Goal: Task Accomplishment & Management: Manage account settings

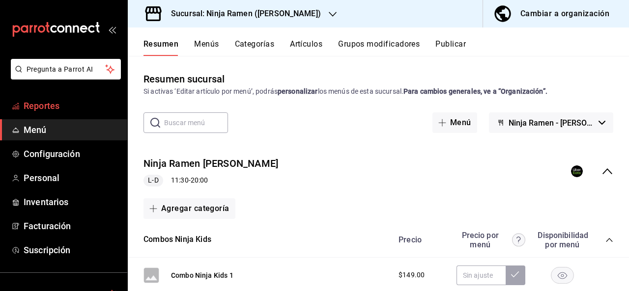
click at [83, 104] on span "Reportes" at bounding box center [72, 105] width 96 height 13
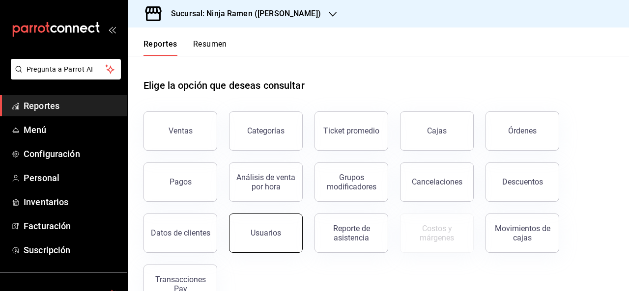
click at [266, 226] on button "Usuarios" at bounding box center [266, 233] width 74 height 39
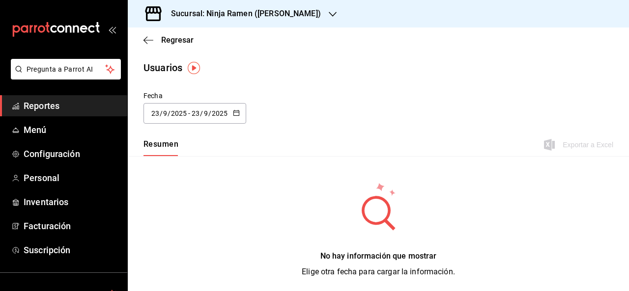
click at [232, 24] on div "Sucursal: Ninja Ramen ([PERSON_NAME])" at bounding box center [238, 14] width 205 height 28
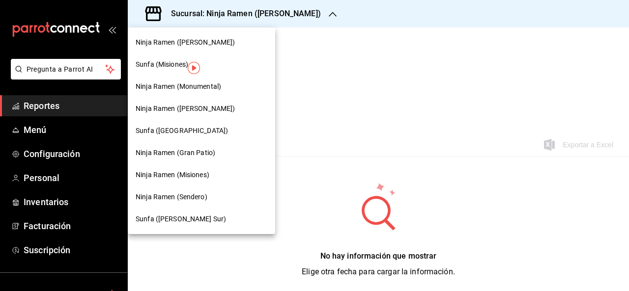
click at [298, 34] on div at bounding box center [314, 145] width 629 height 291
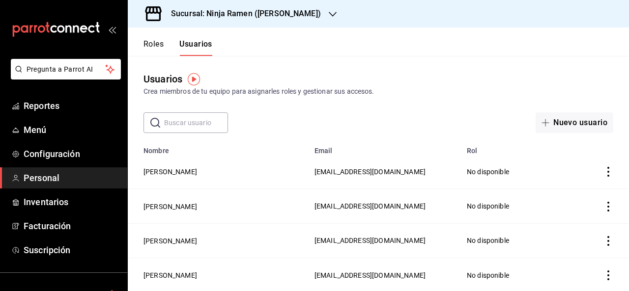
click at [293, 102] on div "Usuarios Crea miembros de tu equipo para asignarles roles y gestionar sus acces…" at bounding box center [378, 94] width 501 height 77
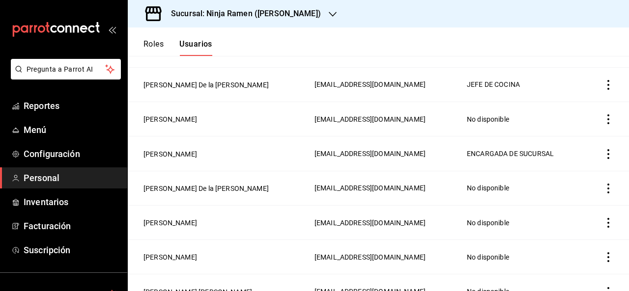
scroll to position [1319, 0]
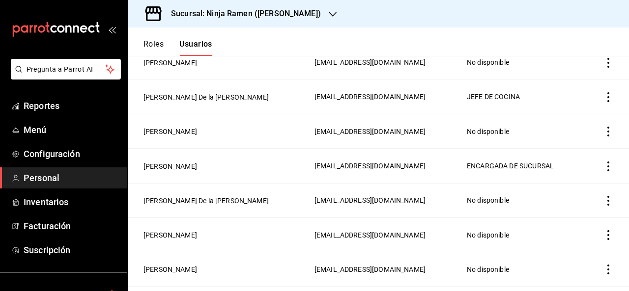
click at [604, 162] on icon "actions" at bounding box center [609, 167] width 10 height 10
click at [560, 162] on span "Eliminar" at bounding box center [556, 168] width 43 height 12
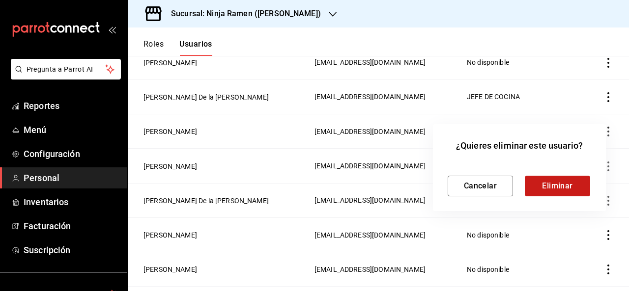
click at [552, 181] on button "Eliminar" at bounding box center [557, 186] width 65 height 21
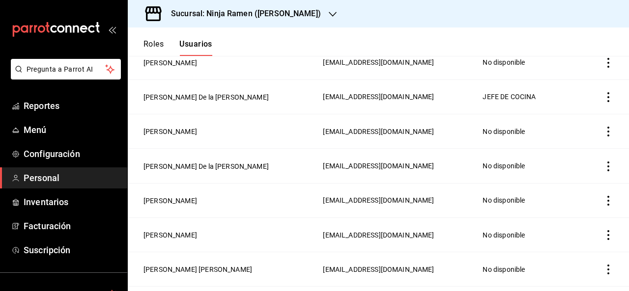
click at [604, 92] on icon "actions" at bounding box center [609, 97] width 10 height 10
click at [581, 100] on li "Eliminar" at bounding box center [564, 100] width 83 height 28
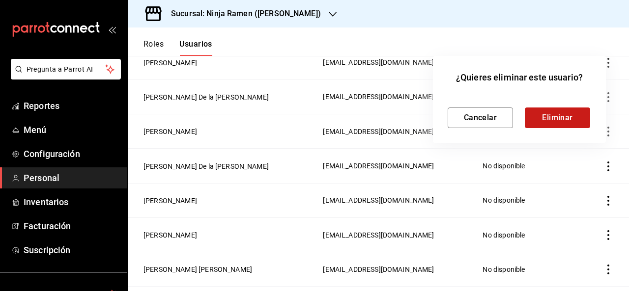
click at [563, 119] on button "Eliminar" at bounding box center [557, 118] width 65 height 21
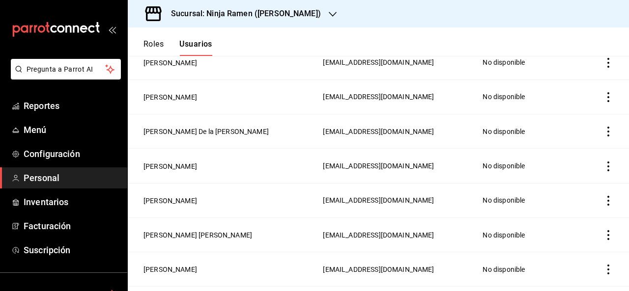
click at [567, 218] on td "No disponible" at bounding box center [530, 235] width 106 height 34
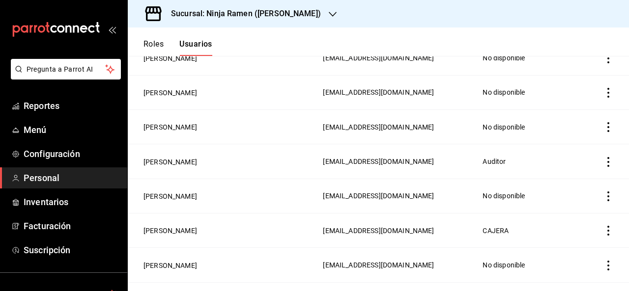
scroll to position [1574, 0]
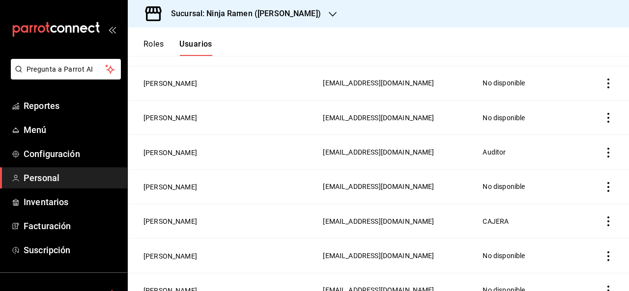
click at [604, 217] on icon "actions" at bounding box center [609, 222] width 10 height 10
click at [569, 213] on li "Eliminar" at bounding box center [564, 220] width 83 height 28
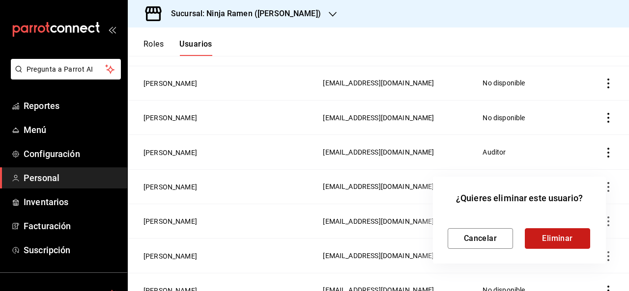
click at [553, 240] on button "Eliminar" at bounding box center [557, 239] width 65 height 21
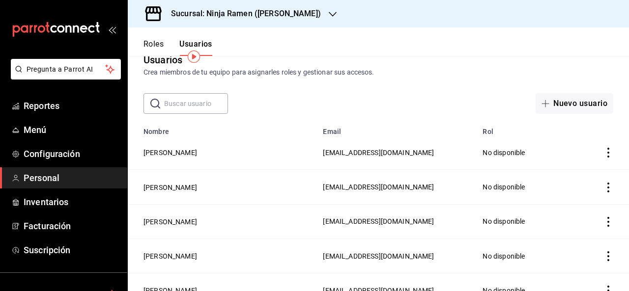
scroll to position [22, 0]
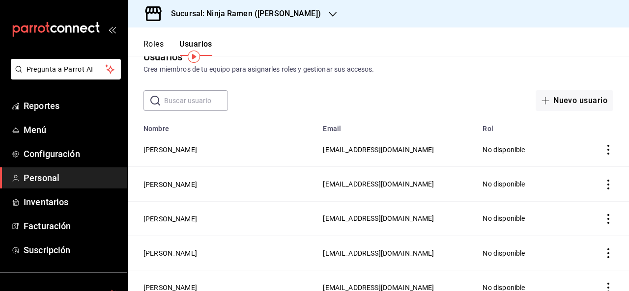
click at [183, 101] on input "text" at bounding box center [196, 101] width 64 height 20
type input "M"
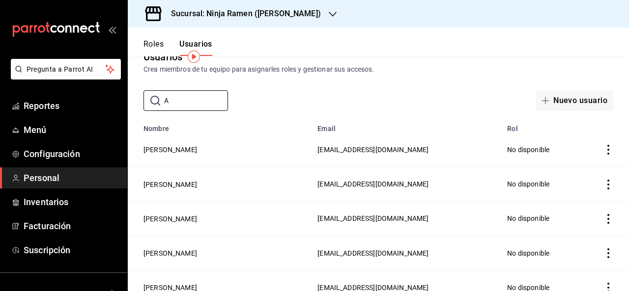
click at [273, 108] on div "​ A ​ Nuevo usuario" at bounding box center [378, 100] width 501 height 21
click at [402, 78] on div "Usuarios Crea miembros de tu equipo para asignarles roles y gestionar sus acces…" at bounding box center [378, 72] width 501 height 77
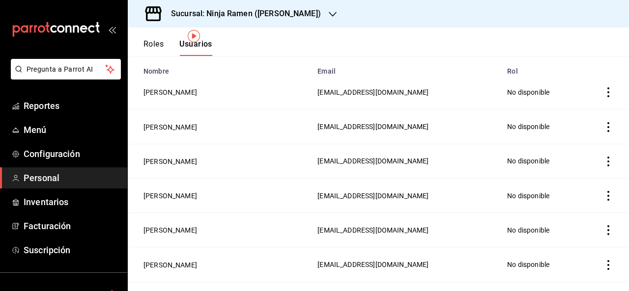
scroll to position [42, 0]
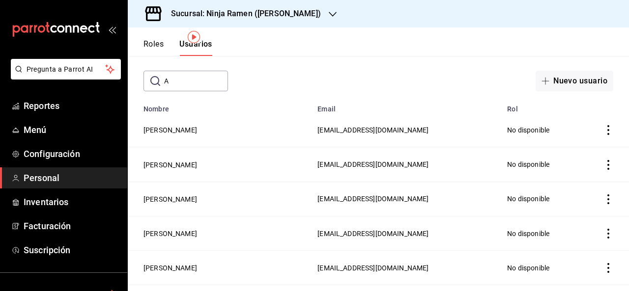
click at [187, 87] on input "A" at bounding box center [196, 81] width 64 height 20
type input "A"
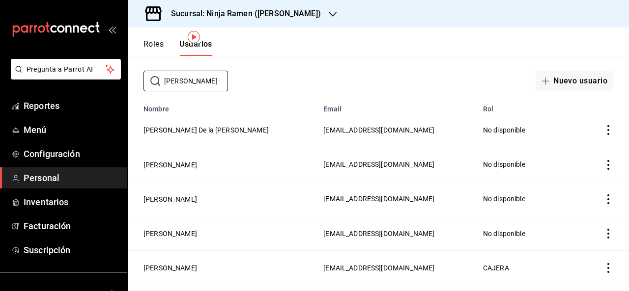
scroll to position [34, 0]
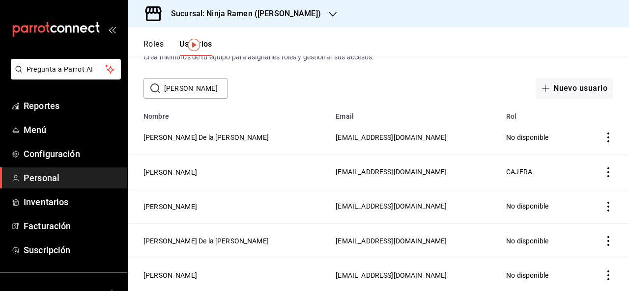
click at [607, 173] on icon "actions" at bounding box center [608, 173] width 2 height 10
click at [566, 186] on span "Eliminar" at bounding box center [565, 186] width 25 height 8
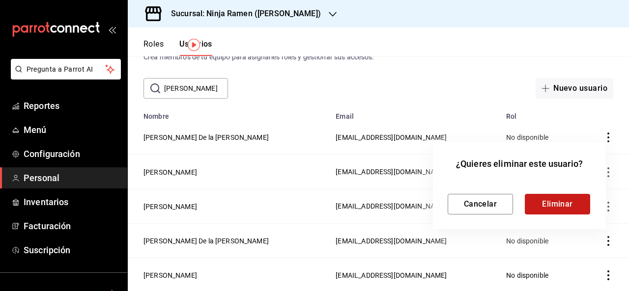
click at [536, 203] on button "Eliminar" at bounding box center [557, 204] width 65 height 21
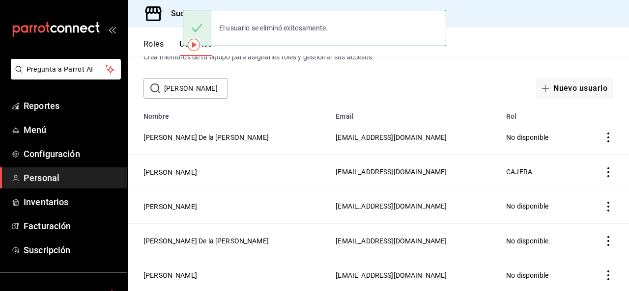
scroll to position [0, 0]
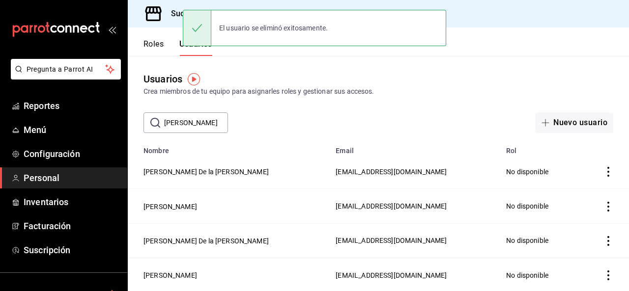
click at [548, 98] on div "Usuarios Crea miembros de tu equipo para asignarles roles y gestionar sus acces…" at bounding box center [378, 94] width 501 height 77
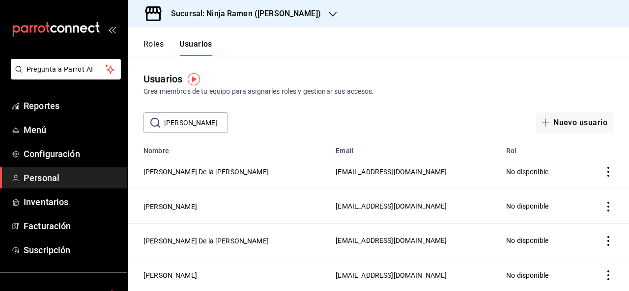
click at [548, 98] on div "Usuarios Crea miembros de tu equipo para asignarles roles y gestionar sus acces…" at bounding box center [378, 94] width 501 height 77
click at [626, 161] on td "employeesTable" at bounding box center [604, 172] width 50 height 34
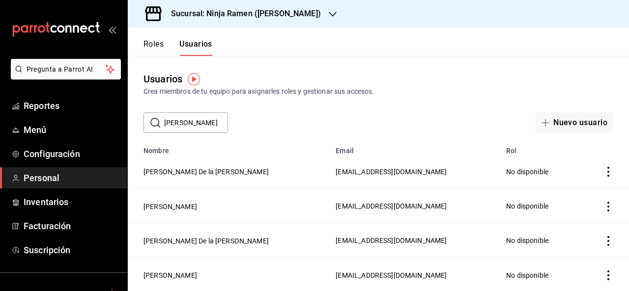
click at [626, 161] on td "employeesTable" at bounding box center [604, 172] width 50 height 34
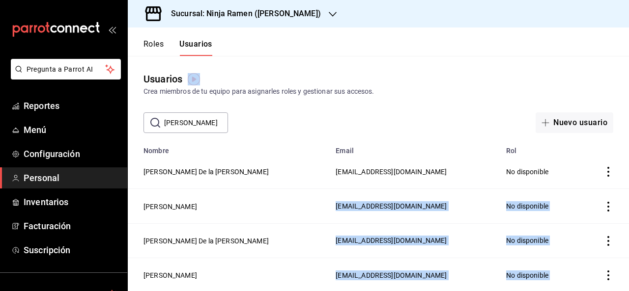
drag, startPoint x: 626, startPoint y: 161, endPoint x: 619, endPoint y: 274, distance: 113.7
click at [619, 274] on tbody "Martin Manuel De la Rosa Quiñonez martindelarosa2@ninjaramenmx.com No disponibl…" at bounding box center [378, 224] width 501 height 138
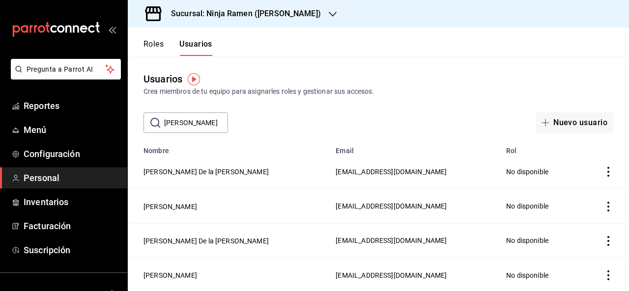
click at [192, 128] on input "ROSA" at bounding box center [196, 123] width 64 height 20
type input "R"
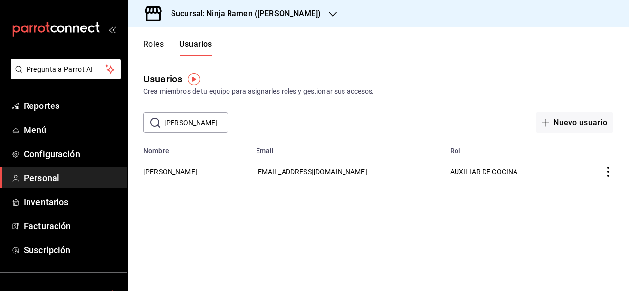
click at [610, 175] on icon "actions" at bounding box center [609, 172] width 10 height 10
click at [571, 186] on span "Eliminar" at bounding box center [572, 186] width 25 height 8
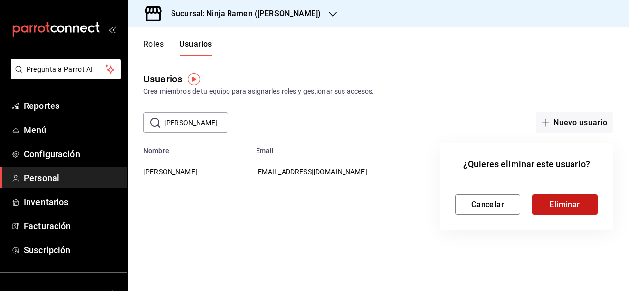
click at [551, 204] on button "Eliminar" at bounding box center [564, 205] width 65 height 21
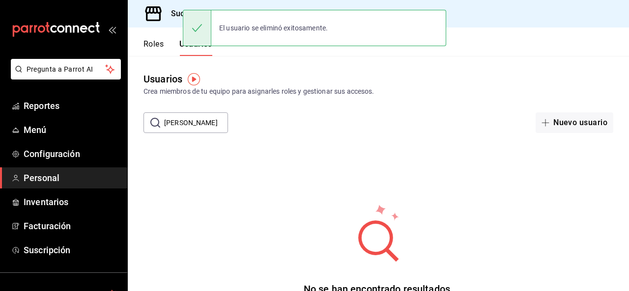
click at [207, 124] on input "OMAR" at bounding box center [196, 123] width 64 height 20
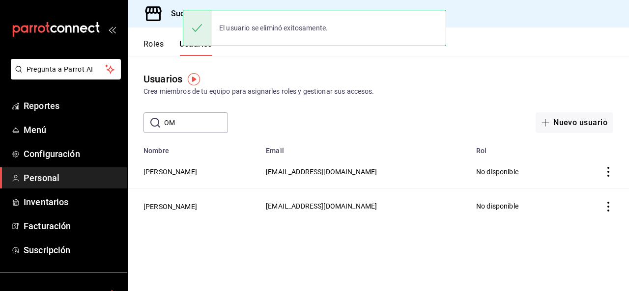
type input "O"
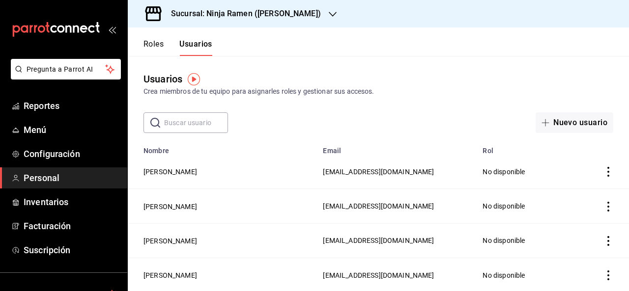
click at [263, 27] on div "Sucursal: Ninja Ramen ([PERSON_NAME])" at bounding box center [238, 14] width 205 height 28
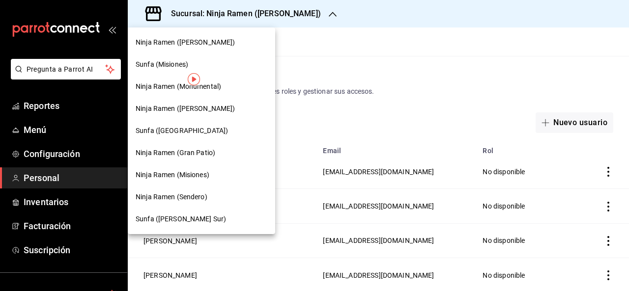
click at [221, 91] on span "Ninja Ramen (Monumental)" at bounding box center [179, 87] width 86 height 10
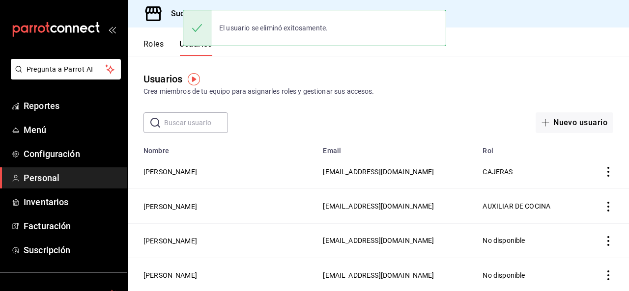
click at [325, 146] on th "Email" at bounding box center [397, 148] width 160 height 14
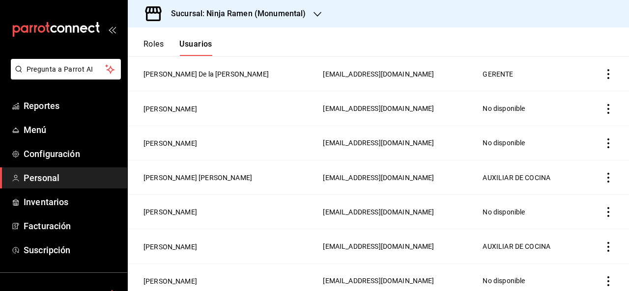
scroll to position [1396, 0]
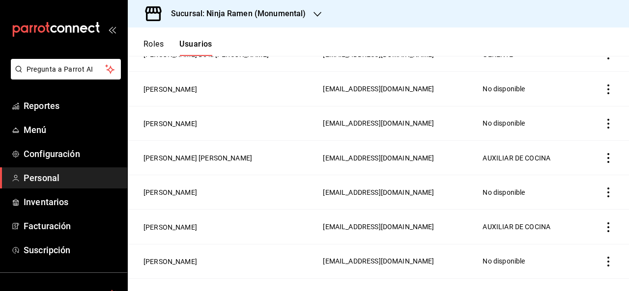
click at [604, 153] on icon "actions" at bounding box center [609, 158] width 10 height 10
click at [570, 156] on span "Eliminar" at bounding box center [565, 159] width 25 height 8
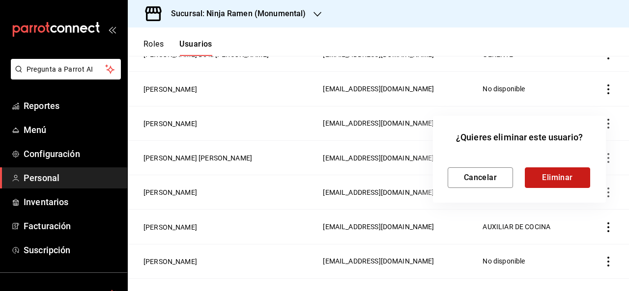
click at [561, 178] on button "Eliminar" at bounding box center [557, 178] width 65 height 21
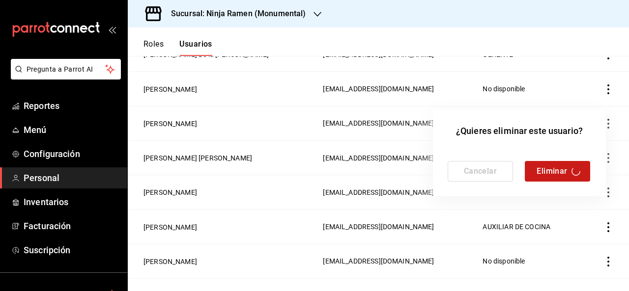
click at [561, 178] on div "Cancelar Eliminar" at bounding box center [520, 171] width 144 height 21
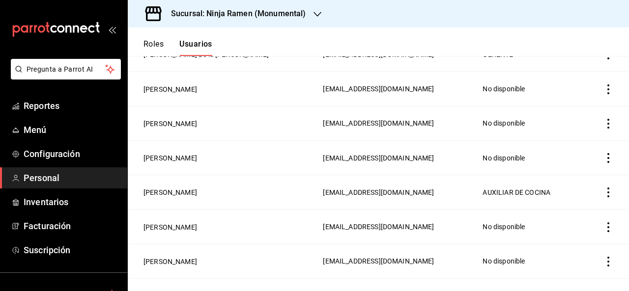
click at [288, 47] on header "Roles Usuarios" at bounding box center [378, 42] width 501 height 29
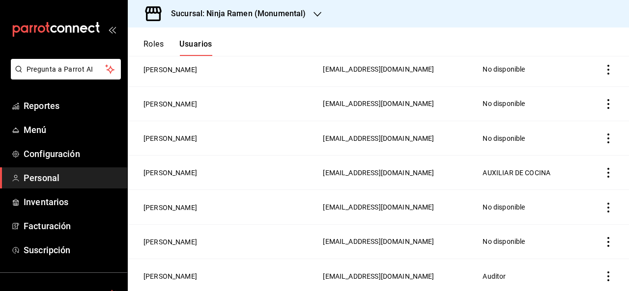
scroll to position [1435, 0]
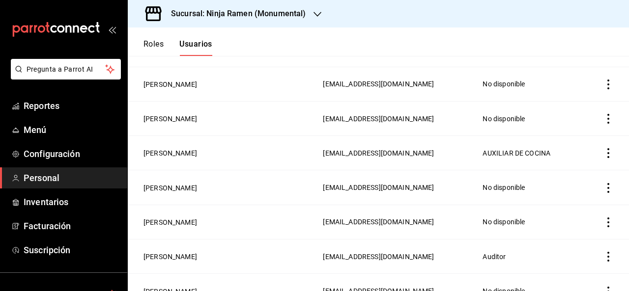
click at [618, 246] on td "employeesTable" at bounding box center [606, 257] width 46 height 34
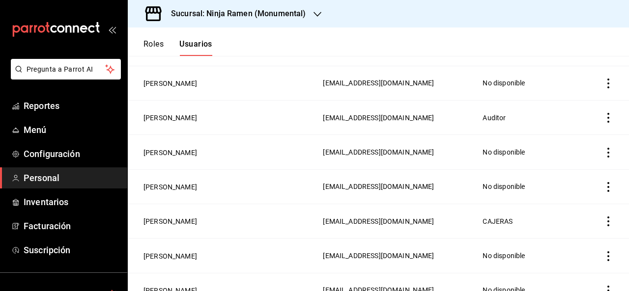
click at [607, 217] on icon "actions" at bounding box center [608, 222] width 2 height 10
click at [555, 214] on span "Eliminar" at bounding box center [556, 220] width 43 height 12
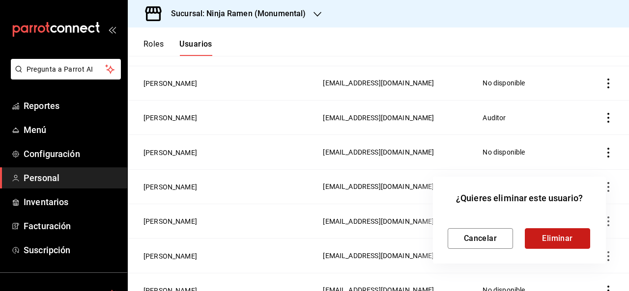
click at [554, 236] on button "Eliminar" at bounding box center [557, 239] width 65 height 21
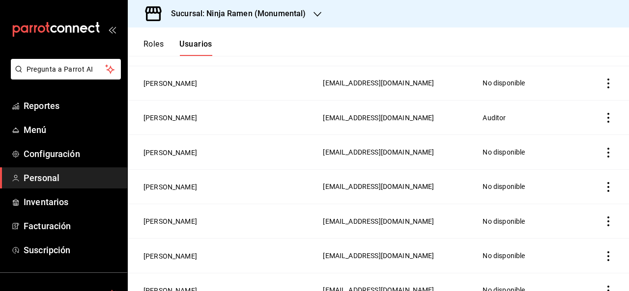
click at [429, 104] on td "adriansantana@senson.com.mx" at bounding box center [397, 118] width 160 height 34
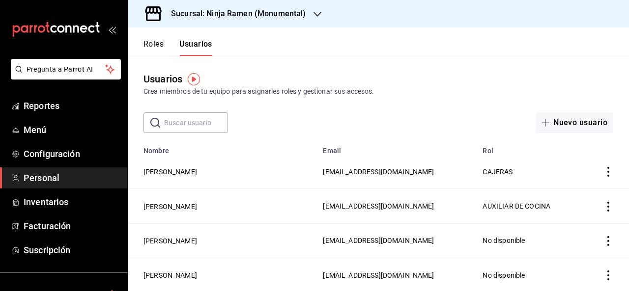
scroll to position [0, 0]
click at [198, 120] on input "text" at bounding box center [196, 123] width 64 height 20
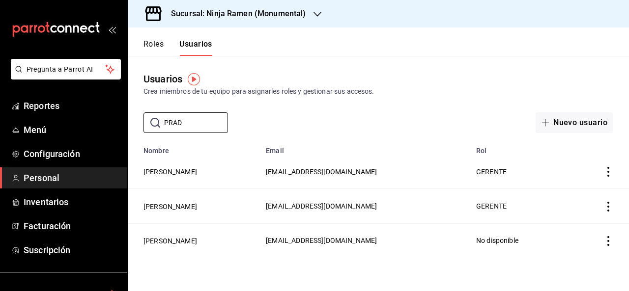
type input "PRAD"
click at [607, 173] on icon "actions" at bounding box center [609, 172] width 10 height 10
click at [579, 188] on span "Eliminar" at bounding box center [572, 186] width 25 height 8
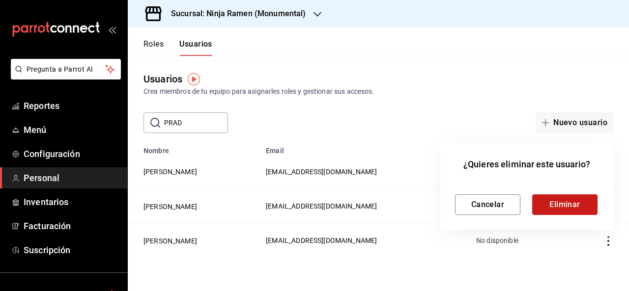
click at [557, 214] on button "Eliminar" at bounding box center [564, 205] width 65 height 21
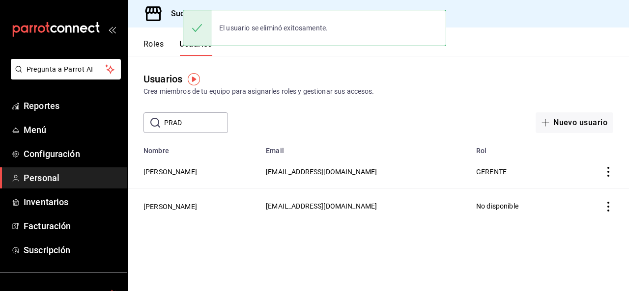
click at [607, 173] on icon "actions" at bounding box center [609, 172] width 10 height 10
drag, startPoint x: 607, startPoint y: 173, endPoint x: 578, endPoint y: 186, distance: 31.7
click at [578, 186] on li "Eliminar" at bounding box center [572, 187] width 83 height 28
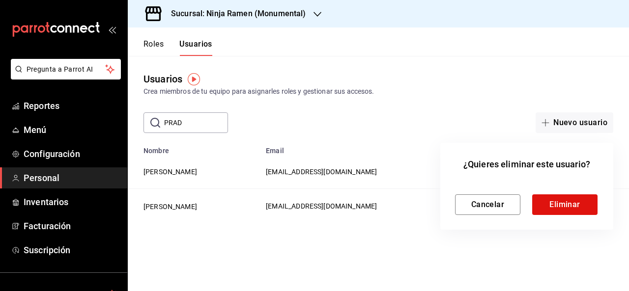
click at [578, 186] on div "Cancelar Eliminar" at bounding box center [527, 197] width 144 height 36
click at [554, 209] on button "Eliminar" at bounding box center [564, 205] width 65 height 21
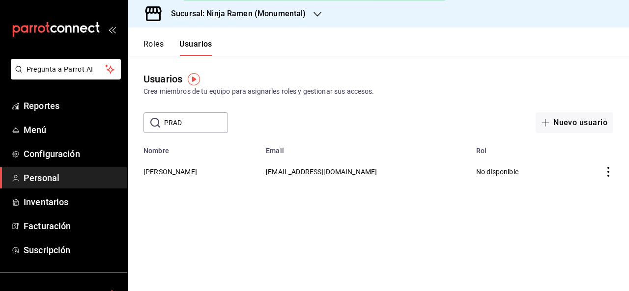
click at [172, 15] on h3 "Sucursal: Ninja Ramen (Monumental)" at bounding box center [234, 14] width 143 height 12
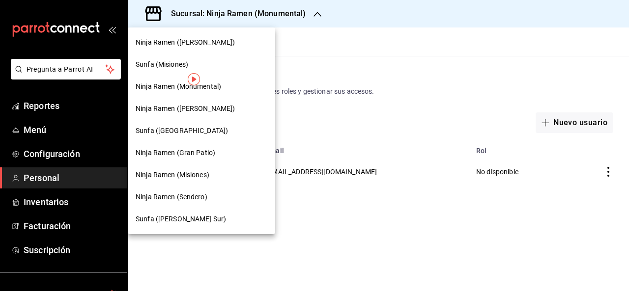
click at [201, 155] on span "Ninja Ramen (Gran Patio)" at bounding box center [176, 153] width 80 height 10
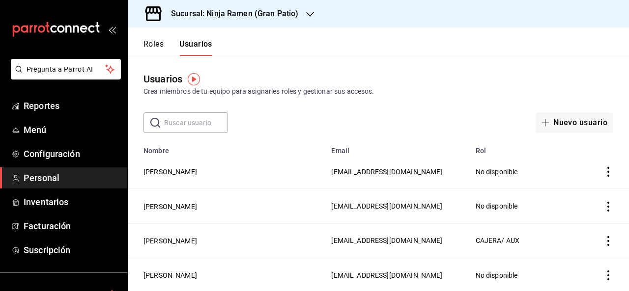
click at [179, 123] on input "text" at bounding box center [196, 123] width 64 height 20
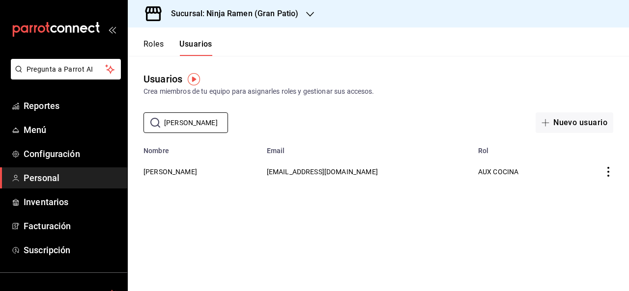
click at [609, 169] on icon "actions" at bounding box center [609, 172] width 10 height 10
click at [584, 187] on span "Eliminar" at bounding box center [572, 186] width 25 height 8
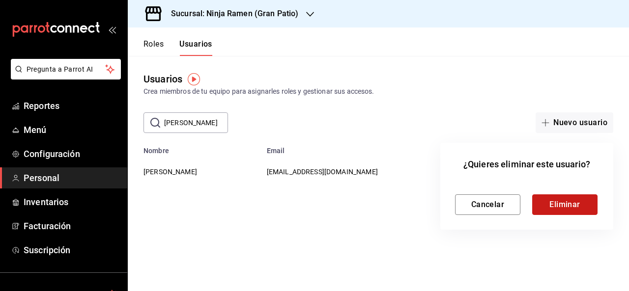
click at [551, 210] on button "Eliminar" at bounding box center [564, 205] width 65 height 21
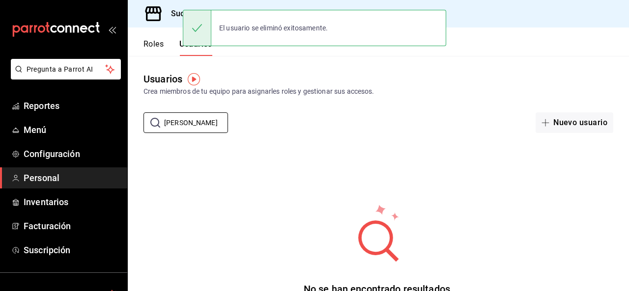
click at [197, 125] on input "PRADO" at bounding box center [196, 123] width 64 height 20
type input "P"
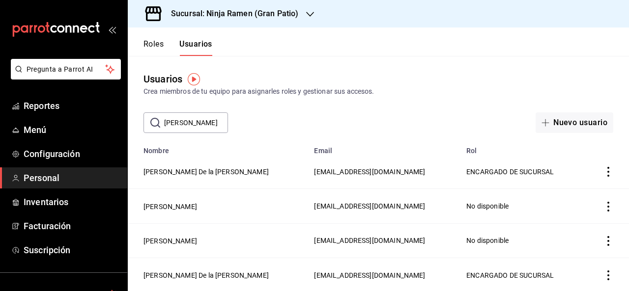
click at [604, 173] on icon "actions" at bounding box center [609, 172] width 10 height 10
click at [561, 190] on span "Eliminar" at bounding box center [556, 186] width 43 height 12
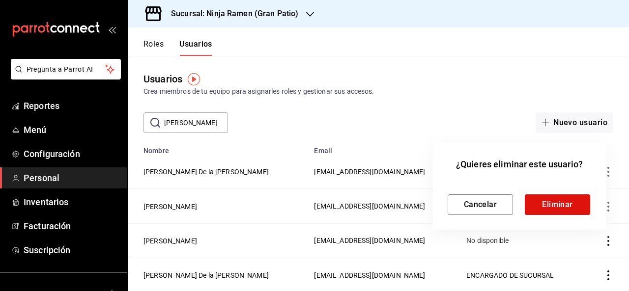
click at [543, 215] on div "¿Quieres eliminar este usuario? Cancelar Eliminar" at bounding box center [519, 186] width 173 height 87
click at [549, 195] on button "Eliminar" at bounding box center [557, 205] width 65 height 21
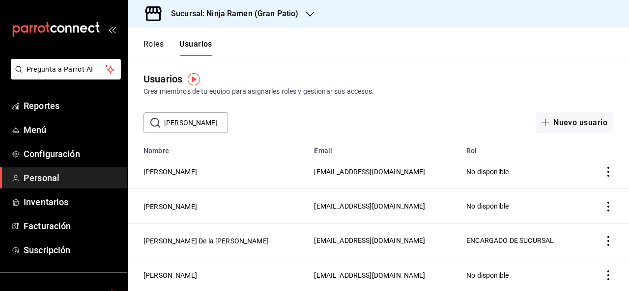
click at [380, 104] on div "Usuarios Crea miembros de tu equipo para asignarles roles y gestionar sus acces…" at bounding box center [378, 94] width 501 height 77
click at [203, 125] on input "MARTIN" at bounding box center [196, 123] width 64 height 20
type input "M"
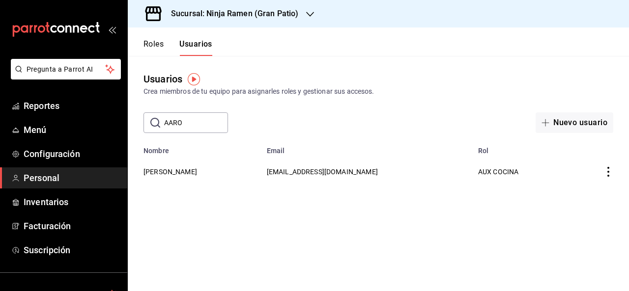
click at [609, 173] on icon "actions" at bounding box center [609, 172] width 10 height 10
click at [570, 181] on span "Eliminar" at bounding box center [564, 186] width 43 height 12
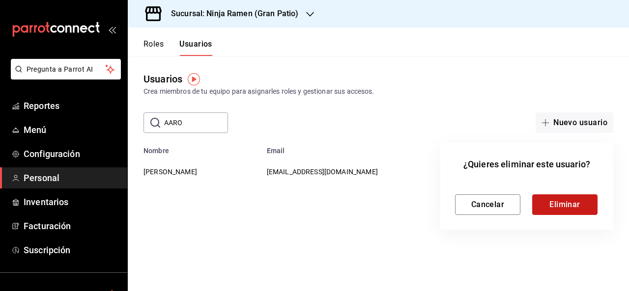
click at [557, 200] on button "Eliminar" at bounding box center [564, 205] width 65 height 21
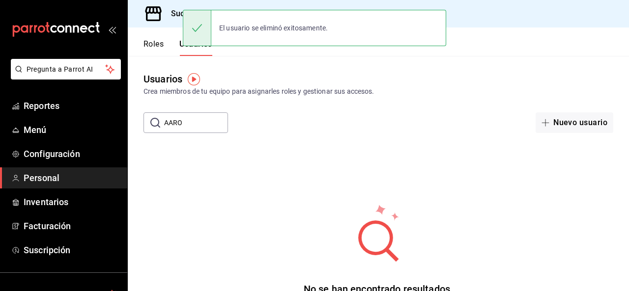
click at [201, 125] on input "AARO" at bounding box center [196, 123] width 64 height 20
type input "A"
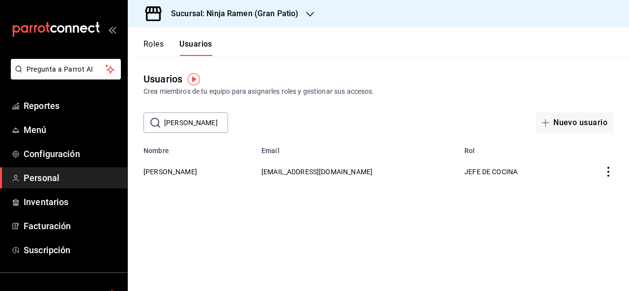
click at [606, 171] on icon "actions" at bounding box center [609, 172] width 10 height 10
click at [578, 186] on span "Eliminar" at bounding box center [572, 186] width 25 height 8
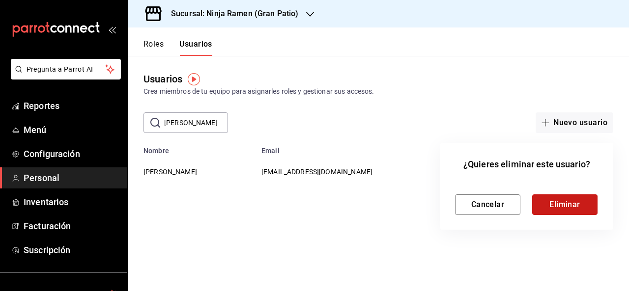
click at [558, 199] on button "Eliminar" at bounding box center [564, 205] width 65 height 21
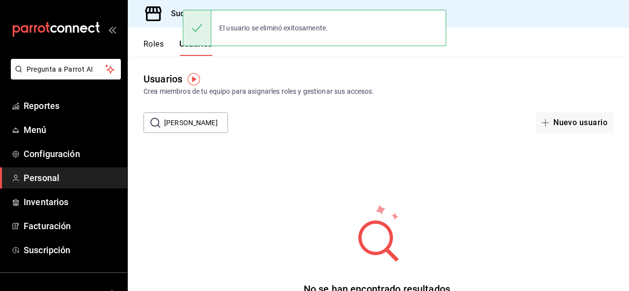
click at [204, 127] on input "ROGE" at bounding box center [196, 123] width 64 height 20
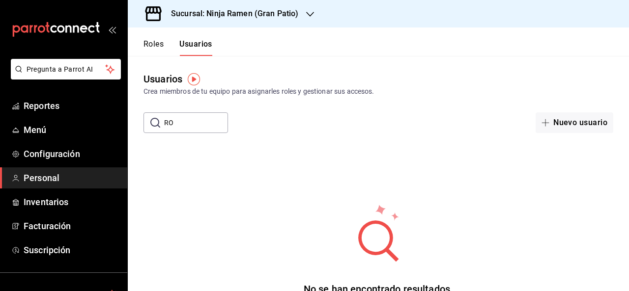
type input "R"
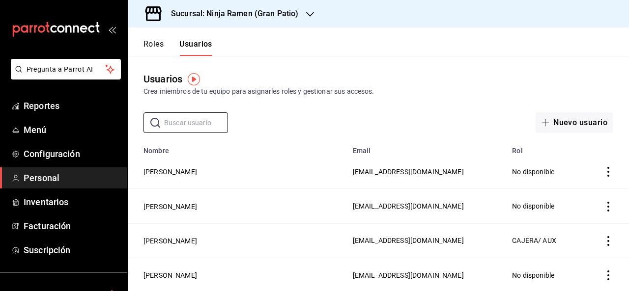
click at [619, 73] on div "Usuarios Crea miembros de tu equipo para asignarles roles y gestionar sus acces…" at bounding box center [378, 84] width 501 height 25
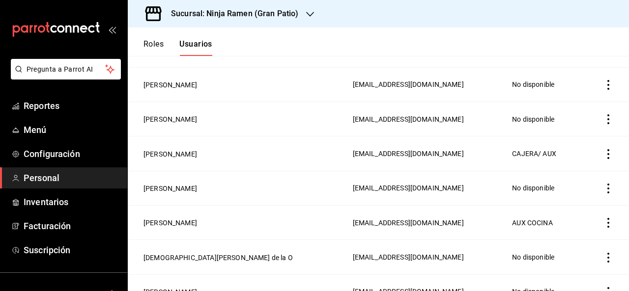
scroll to position [1574, 0]
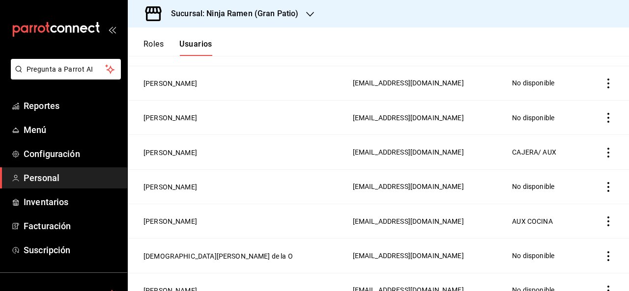
click at [238, 140] on td "Cinthya Noemi Navarro Quiroz" at bounding box center [237, 152] width 219 height 34
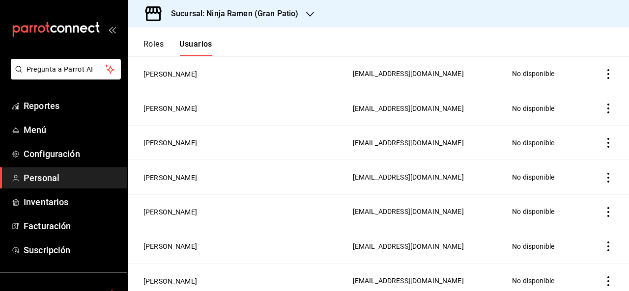
scroll to position [493, 0]
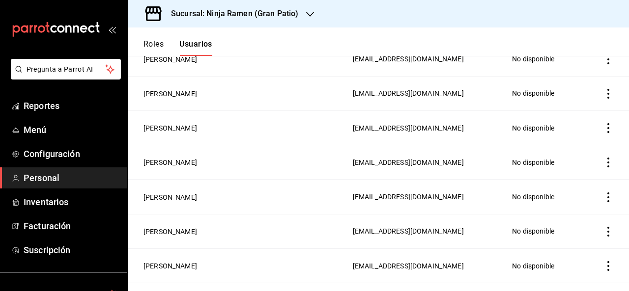
click at [284, 22] on div "Sucursal: Ninja Ramen (Gran Patio)" at bounding box center [227, 14] width 182 height 28
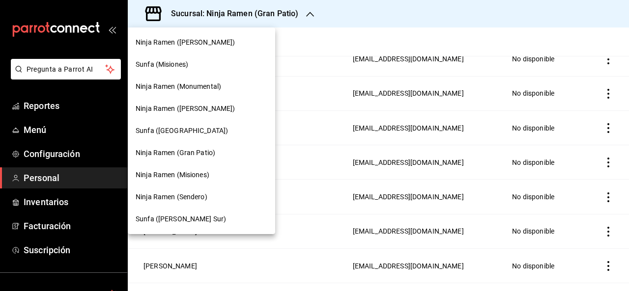
click at [189, 200] on span "Ninja Ramen (Sendero)" at bounding box center [172, 197] width 72 height 10
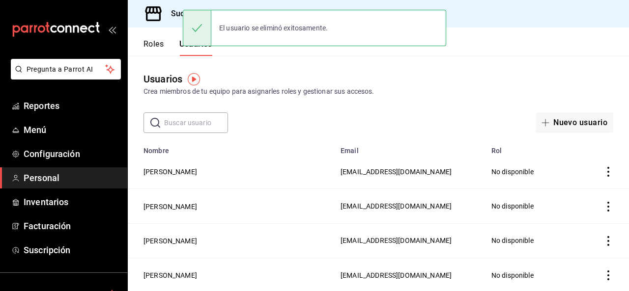
click at [205, 122] on input "text" at bounding box center [196, 123] width 64 height 20
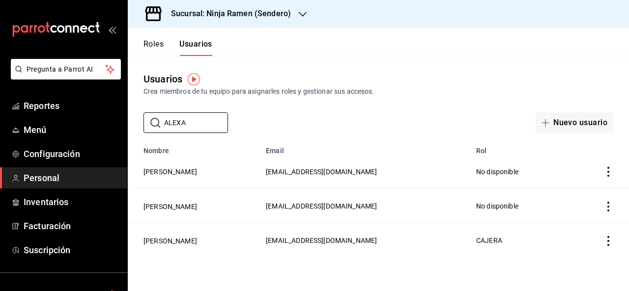
click at [608, 243] on icon "actions" at bounding box center [609, 241] width 10 height 10
click at [574, 257] on span "Eliminar" at bounding box center [572, 255] width 25 height 8
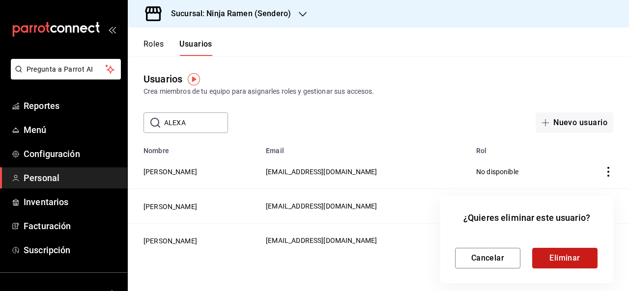
click at [543, 259] on button "Eliminar" at bounding box center [564, 258] width 65 height 21
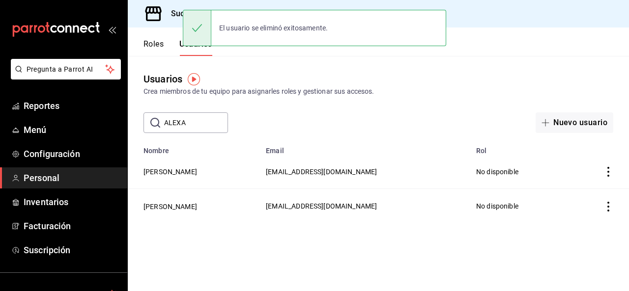
click at [206, 128] on input "ALEXA" at bounding box center [196, 123] width 64 height 20
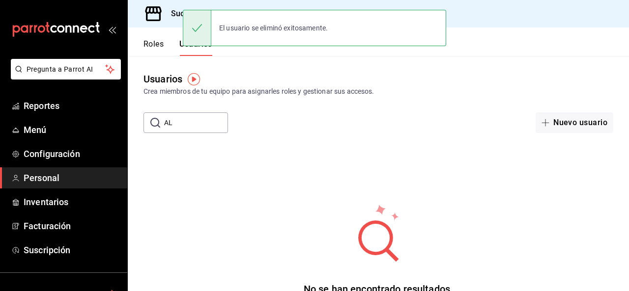
type input "A"
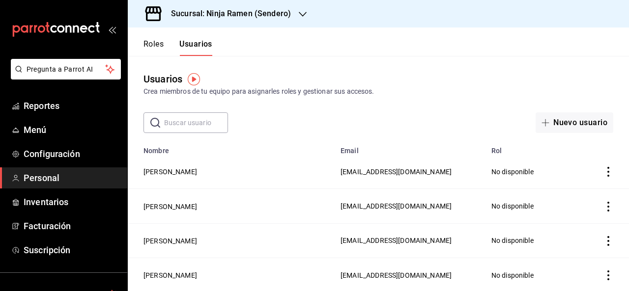
click at [394, 76] on div "Usuarios Crea miembros de tu equipo para asignarles roles y gestionar sus acces…" at bounding box center [378, 84] width 501 height 25
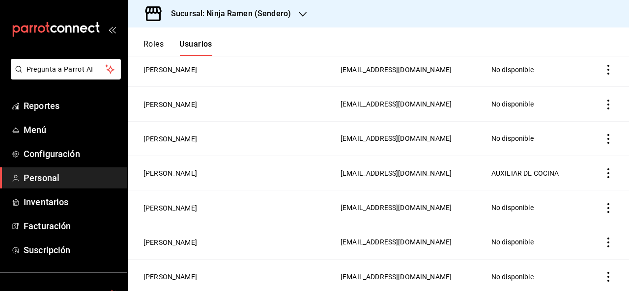
scroll to position [1161, 0]
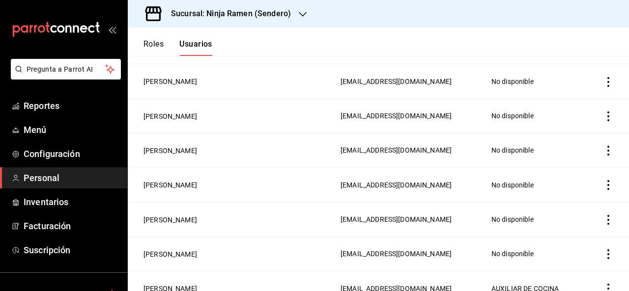
click at [251, 10] on h3 "Sucursal: Ninja Ramen (Sendero)" at bounding box center [227, 14] width 128 height 12
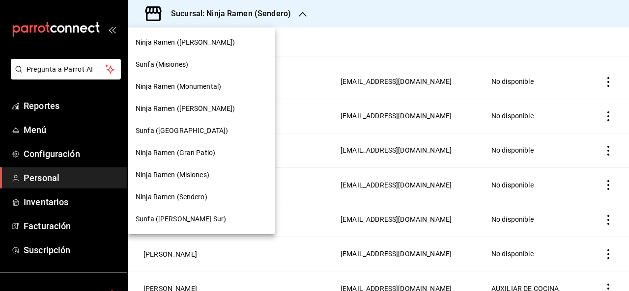
click at [196, 86] on span "Ninja Ramen (Monumental)" at bounding box center [179, 87] width 86 height 10
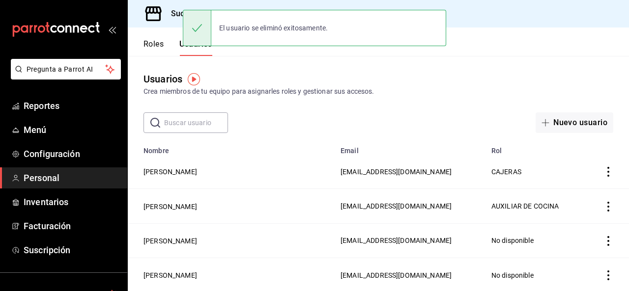
click at [191, 126] on input "text" at bounding box center [196, 123] width 64 height 20
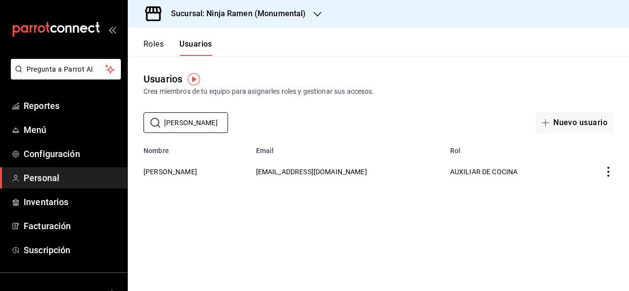
click at [606, 169] on icon "actions" at bounding box center [609, 172] width 10 height 10
click at [582, 186] on span "Eliminar" at bounding box center [572, 186] width 25 height 8
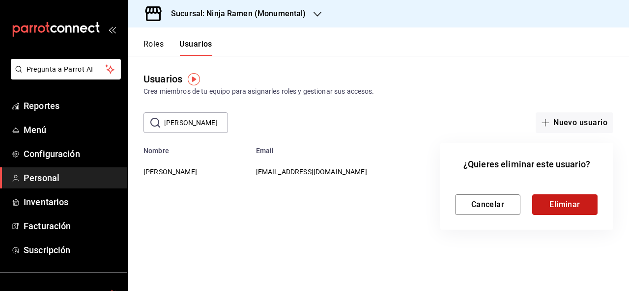
click at [557, 209] on button "Eliminar" at bounding box center [564, 205] width 65 height 21
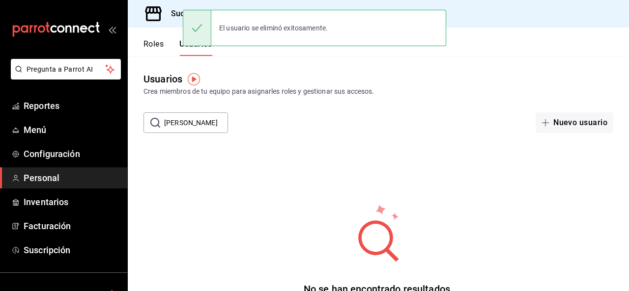
click at [210, 122] on input "OSVALDO" at bounding box center [196, 123] width 64 height 20
type input "O"
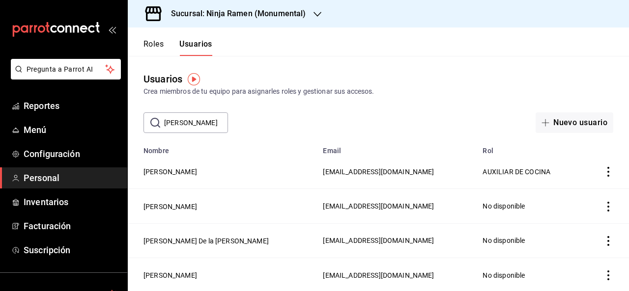
click at [606, 173] on icon "actions" at bounding box center [609, 172] width 10 height 10
click at [590, 181] on li "Eliminar" at bounding box center [572, 187] width 83 height 28
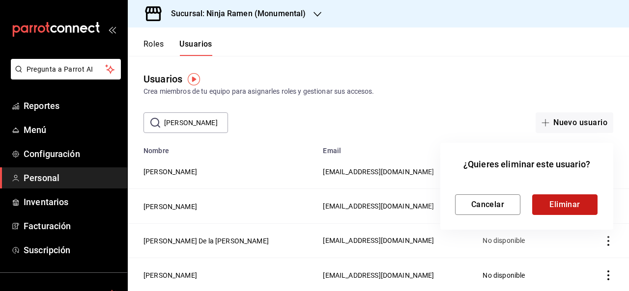
click at [539, 198] on button "Eliminar" at bounding box center [564, 205] width 65 height 21
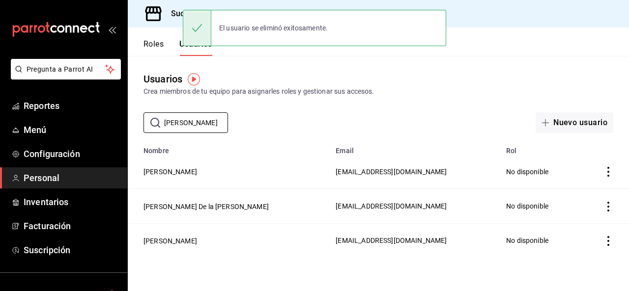
click at [194, 123] on input "EDGAR" at bounding box center [196, 123] width 64 height 20
type input "E"
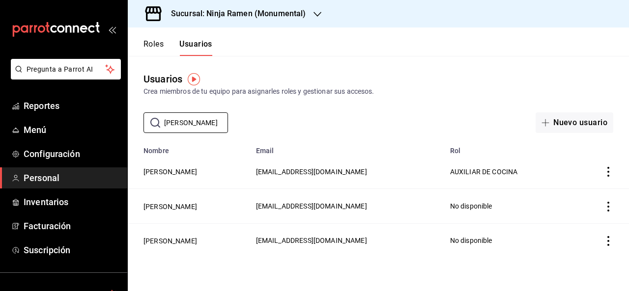
click at [606, 174] on icon "actions" at bounding box center [609, 172] width 10 height 10
click at [583, 189] on span "Eliminar" at bounding box center [572, 186] width 25 height 8
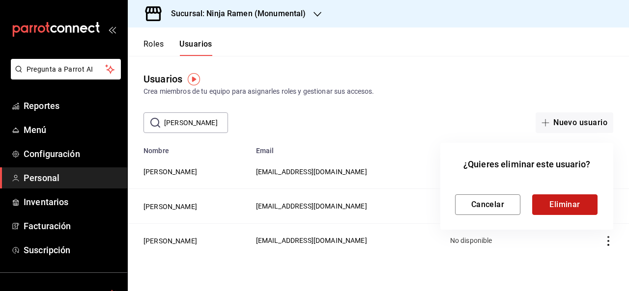
click at [557, 200] on button "Eliminar" at bounding box center [564, 205] width 65 height 21
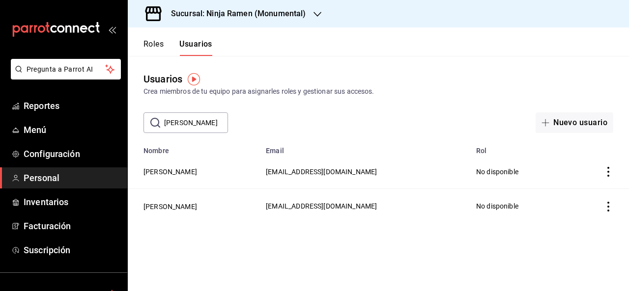
click at [0, 8] on div "mailbox folders" at bounding box center [63, 29] width 127 height 59
click at [203, 131] on input "JUAN" at bounding box center [196, 123] width 64 height 20
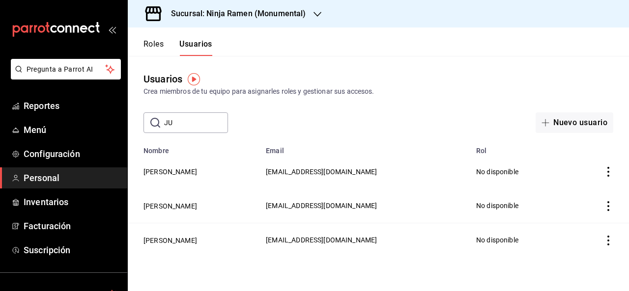
type input "J"
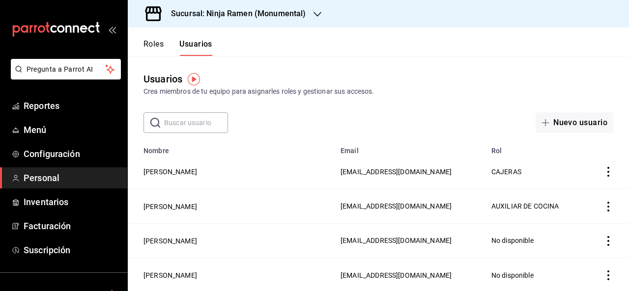
click at [254, 17] on h3 "Sucursal: Ninja Ramen (Monumental)" at bounding box center [234, 14] width 143 height 12
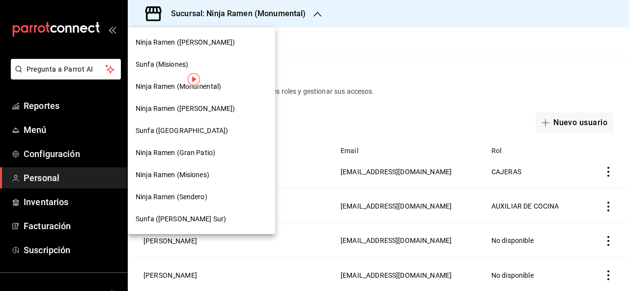
click at [207, 167] on div "Ninja Ramen (Misiones)" at bounding box center [201, 175] width 147 height 22
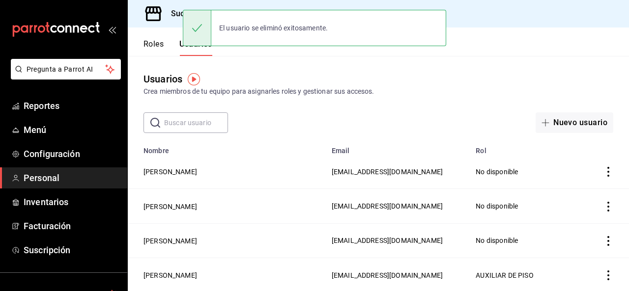
click at [197, 116] on input "text" at bounding box center [196, 123] width 64 height 20
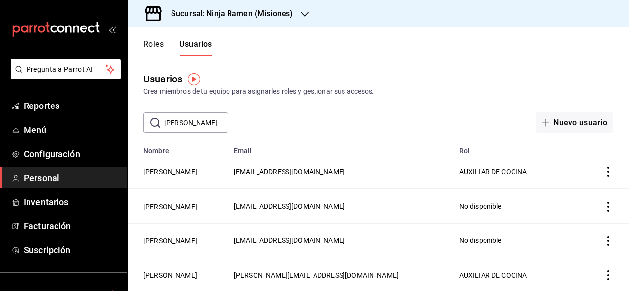
click at [364, 126] on div "​ ALAN ​ Nuevo usuario" at bounding box center [378, 123] width 501 height 21
click at [185, 123] on input "ALAN" at bounding box center [196, 123] width 64 height 20
type input "ALAN MIS"
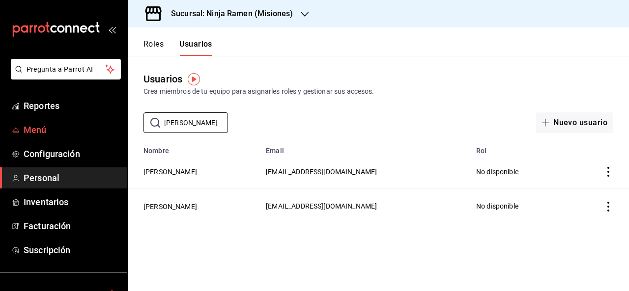
drag, startPoint x: 200, startPoint y: 125, endPoint x: 103, endPoint y: 140, distance: 98.4
click at [103, 140] on div "Pregunta a Parrot AI Reportes Menú Configuración Personal Inventarios Facturaci…" at bounding box center [314, 145] width 629 height 291
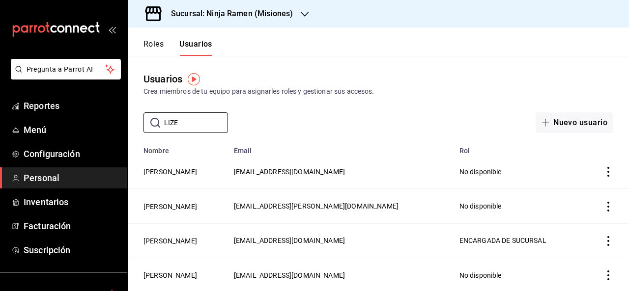
click at [607, 237] on icon "actions" at bounding box center [609, 241] width 10 height 10
click at [569, 253] on span "Eliminar" at bounding box center [572, 255] width 25 height 8
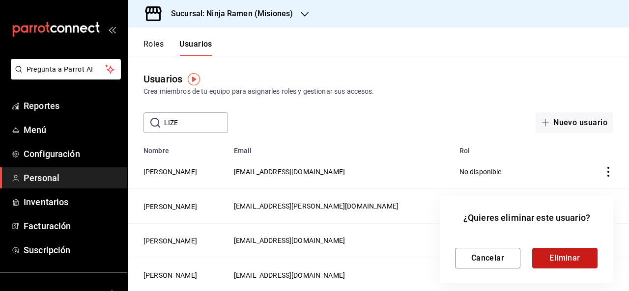
click at [545, 261] on button "Eliminar" at bounding box center [564, 258] width 65 height 21
click at [191, 124] on div at bounding box center [314, 145] width 629 height 291
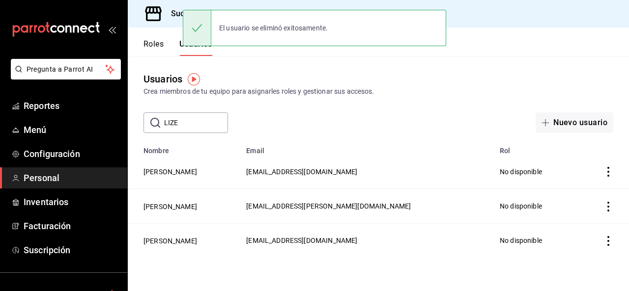
click at [191, 124] on div at bounding box center [314, 145] width 629 height 291
click at [191, 124] on input "LIZE" at bounding box center [196, 123] width 64 height 20
type input "L"
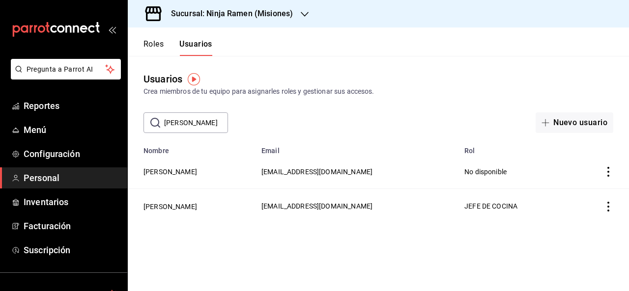
click at [606, 209] on icon "actions" at bounding box center [609, 207] width 10 height 10
click at [571, 223] on span "Eliminar" at bounding box center [572, 220] width 25 height 8
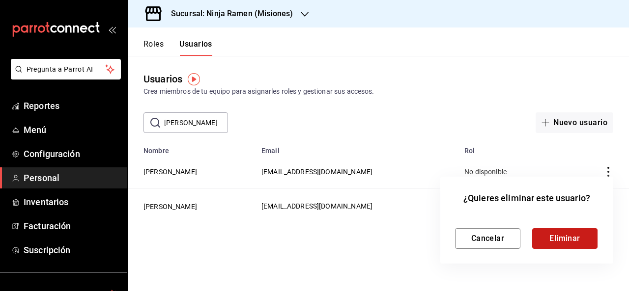
click at [557, 239] on button "Eliminar" at bounding box center [564, 239] width 65 height 21
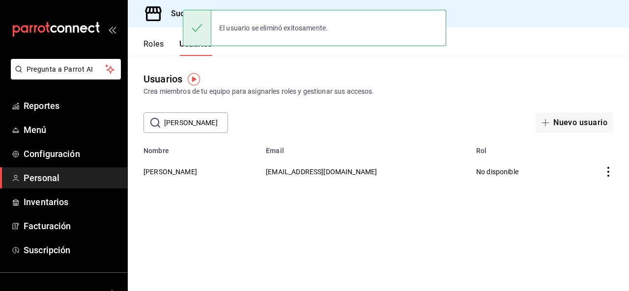
click at [192, 123] on input "GABRIE" at bounding box center [196, 123] width 64 height 20
type input "G"
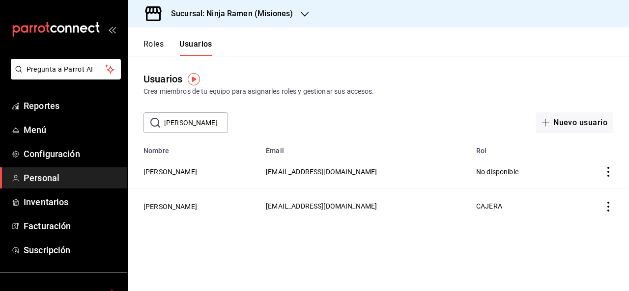
click at [611, 205] on icon "actions" at bounding box center [609, 207] width 10 height 10
click at [577, 215] on span "Eliminar" at bounding box center [564, 220] width 43 height 12
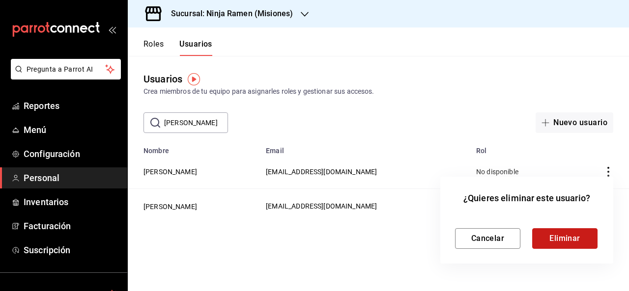
click at [540, 234] on button "Eliminar" at bounding box center [564, 239] width 65 height 21
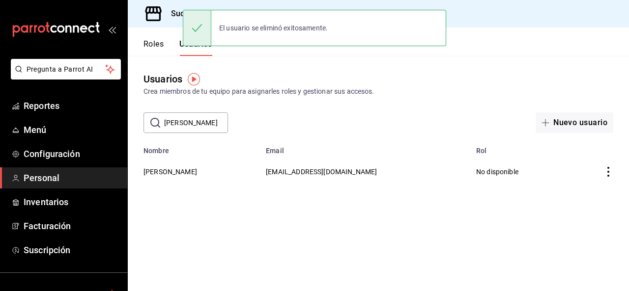
click at [201, 119] on input "DANA" at bounding box center [196, 123] width 64 height 20
type input "D"
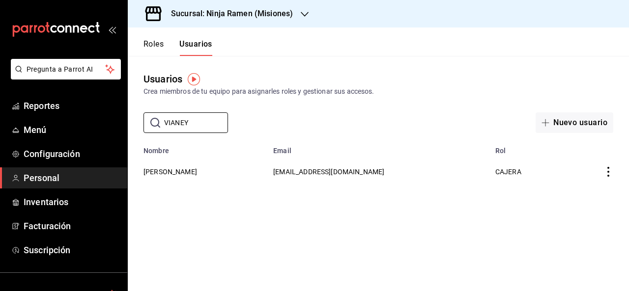
click at [611, 170] on icon "actions" at bounding box center [609, 172] width 10 height 10
click at [566, 196] on li "Eliminar" at bounding box center [572, 187] width 83 height 28
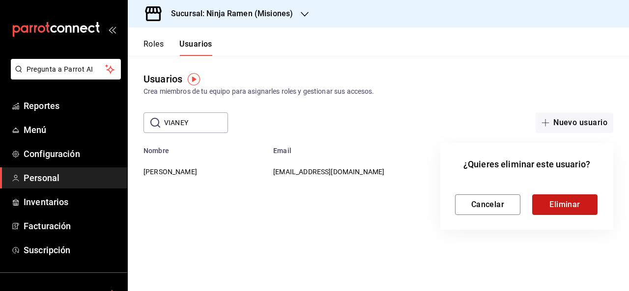
click at [558, 200] on button "Eliminar" at bounding box center [564, 205] width 65 height 21
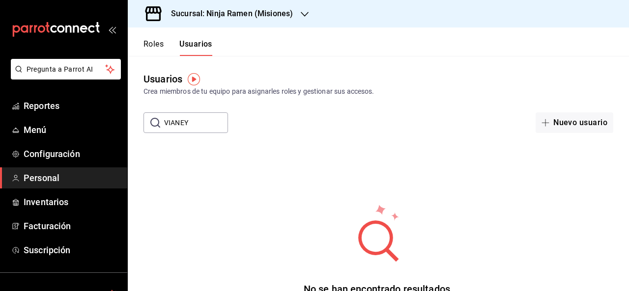
click at [201, 126] on input "VIANEY" at bounding box center [196, 123] width 64 height 20
type input "v"
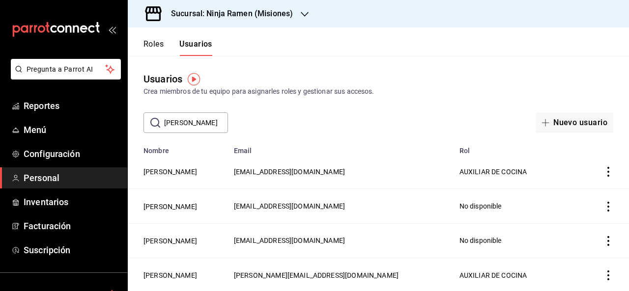
type input "ALAN"
click at [365, 123] on div "​ ALAN ​ Nuevo usuario" at bounding box center [378, 123] width 501 height 21
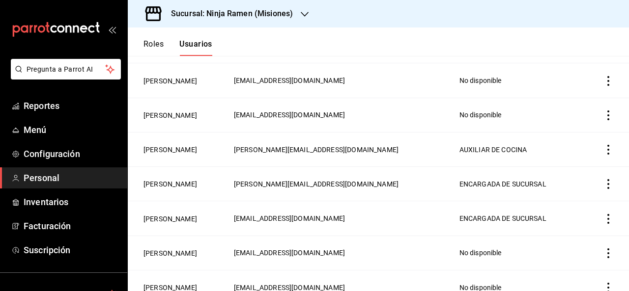
scroll to position [137, 0]
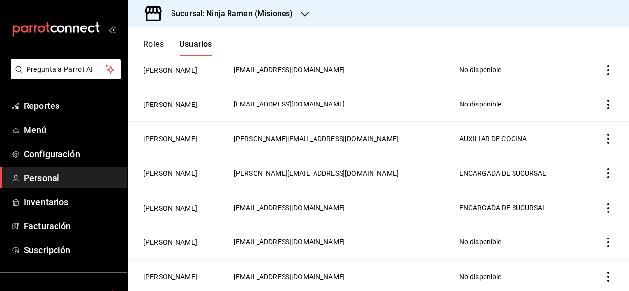
click at [604, 141] on icon "actions" at bounding box center [609, 139] width 10 height 10
click at [581, 152] on li "Eliminar" at bounding box center [564, 152] width 83 height 28
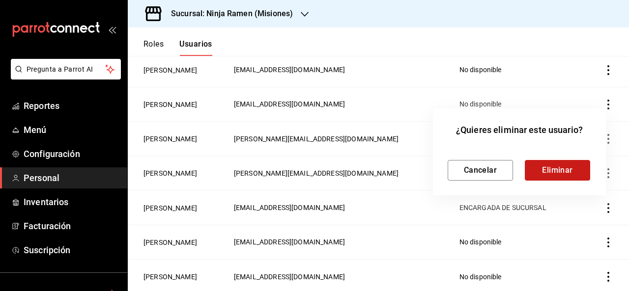
click at [570, 175] on button "Eliminar" at bounding box center [557, 170] width 65 height 21
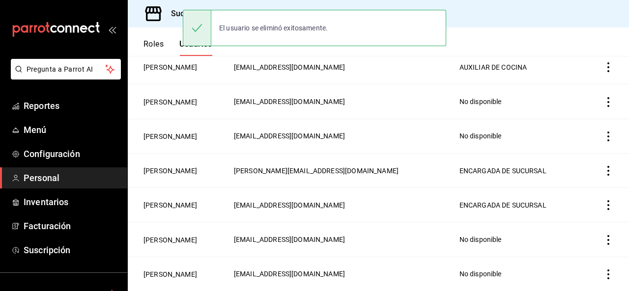
scroll to position [103, 0]
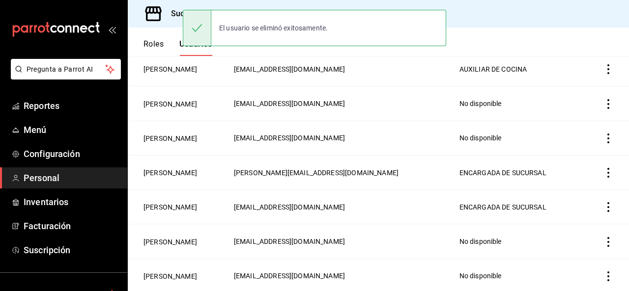
click at [604, 172] on icon "actions" at bounding box center [609, 173] width 10 height 10
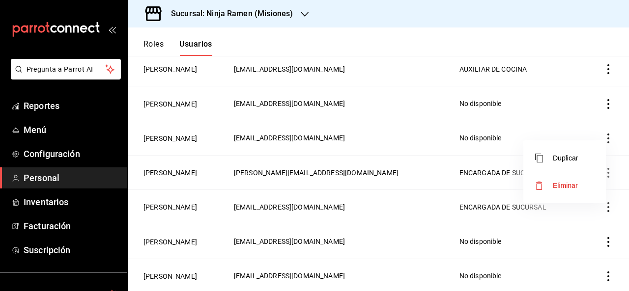
click at [580, 185] on li "Eliminar" at bounding box center [564, 186] width 83 height 28
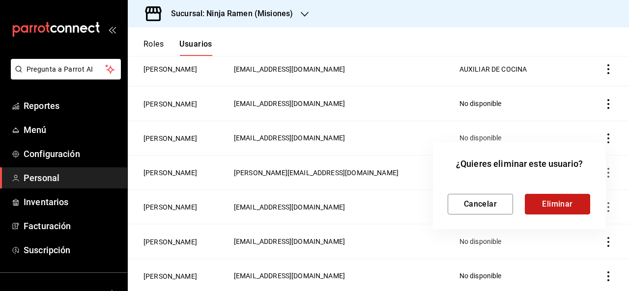
click at [561, 211] on button "Eliminar" at bounding box center [557, 204] width 65 height 21
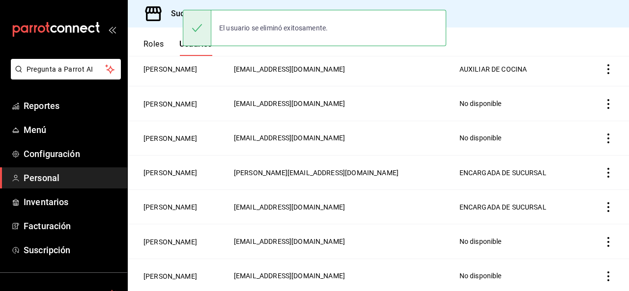
scroll to position [68, 0]
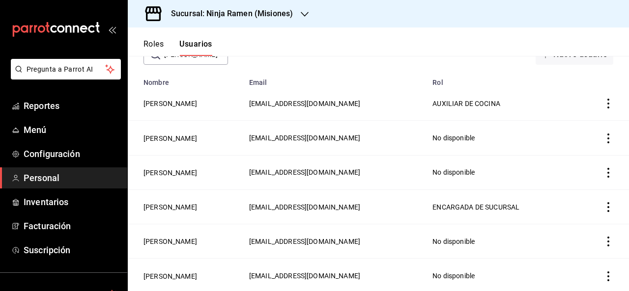
click at [606, 207] on td "employeesTable" at bounding box center [602, 207] width 53 height 34
click at [604, 208] on icon "actions" at bounding box center [609, 207] width 10 height 10
click at [563, 223] on span "Eliminar" at bounding box center [565, 220] width 25 height 8
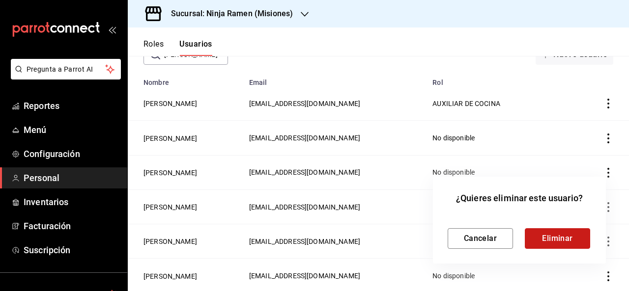
click at [548, 230] on button "Eliminar" at bounding box center [557, 239] width 65 height 21
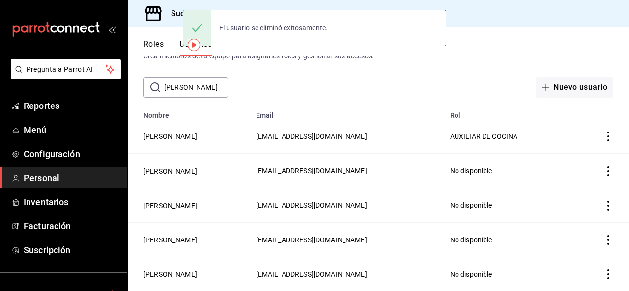
scroll to position [34, 0]
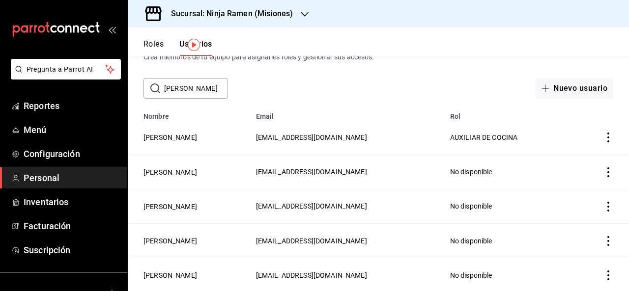
click at [544, 171] on td "No disponible" at bounding box center [508, 172] width 129 height 34
click at [242, 21] on div "Sucursal: Ninja Ramen (Misiones)" at bounding box center [224, 14] width 177 height 28
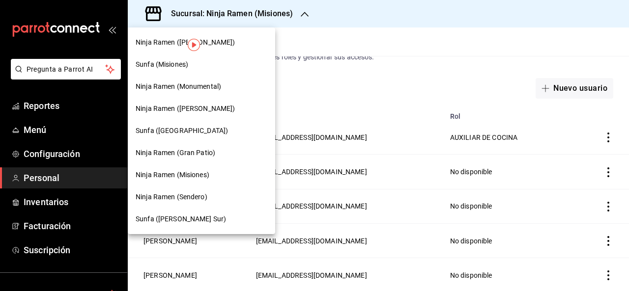
click at [212, 157] on span "Ninja Ramen (Gran Patio)" at bounding box center [176, 153] width 80 height 10
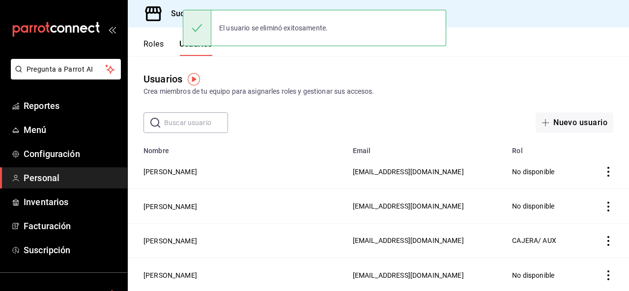
click at [182, 127] on input "text" at bounding box center [196, 123] width 64 height 20
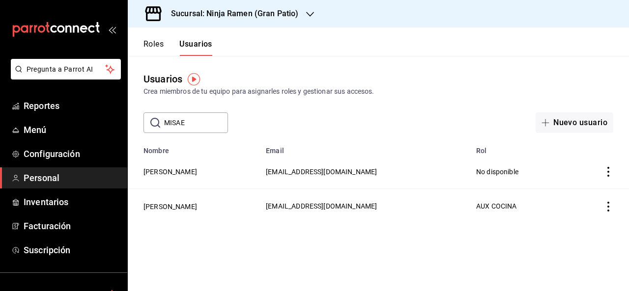
click at [606, 211] on td "employeesTable" at bounding box center [598, 206] width 61 height 34
click at [612, 205] on icon "actions" at bounding box center [609, 207] width 10 height 10
click at [574, 224] on span "Eliminar" at bounding box center [572, 220] width 25 height 8
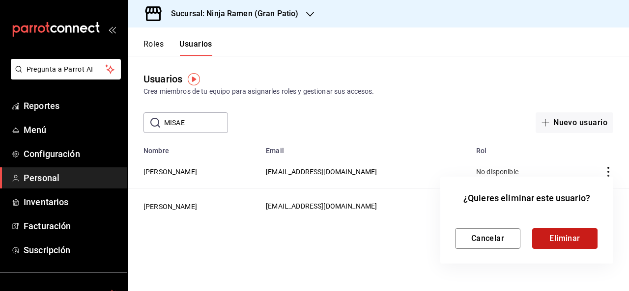
click at [556, 242] on button "Eliminar" at bounding box center [564, 239] width 65 height 21
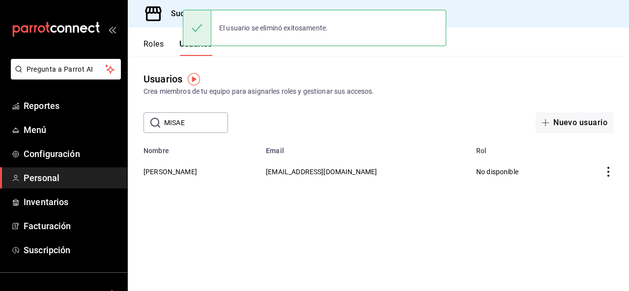
click at [196, 124] on input "MISAE" at bounding box center [196, 123] width 64 height 20
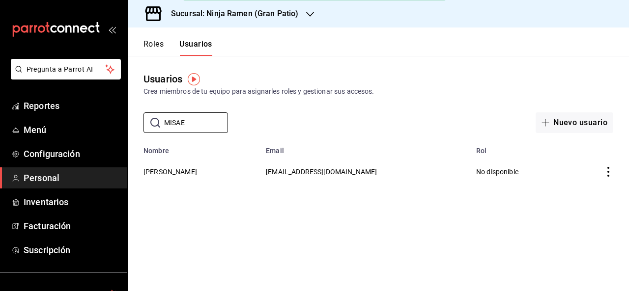
click at [160, 10] on icon at bounding box center [153, 13] width 16 height 15
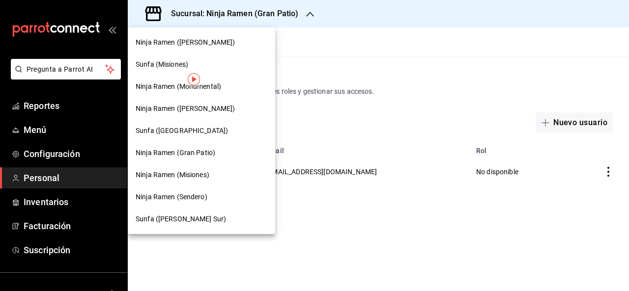
click at [193, 153] on span "Ninja Ramen (Gran Patio)" at bounding box center [176, 153] width 80 height 10
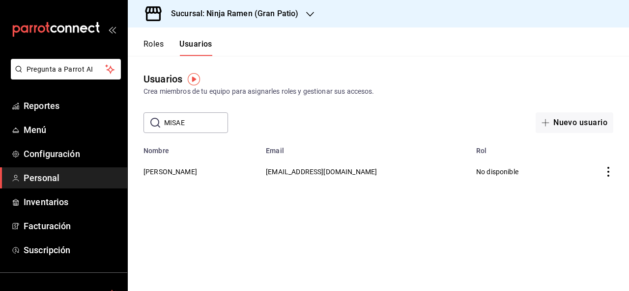
click at [200, 124] on input "MISAE" at bounding box center [196, 123] width 64 height 20
type input "M"
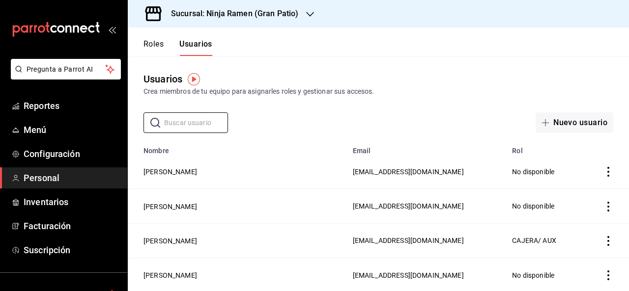
click at [261, 16] on h3 "Sucursal: Ninja Ramen (Gran Patio)" at bounding box center [230, 14] width 135 height 12
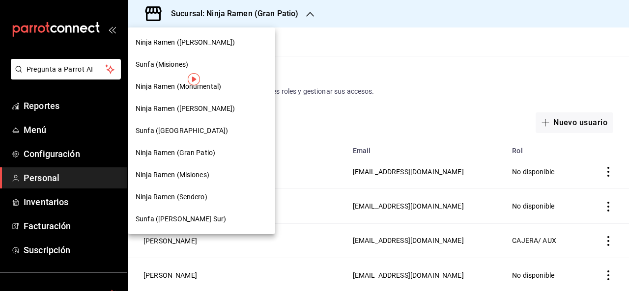
click at [190, 44] on span "Ninja Ramen ([PERSON_NAME])" at bounding box center [186, 42] width 100 height 10
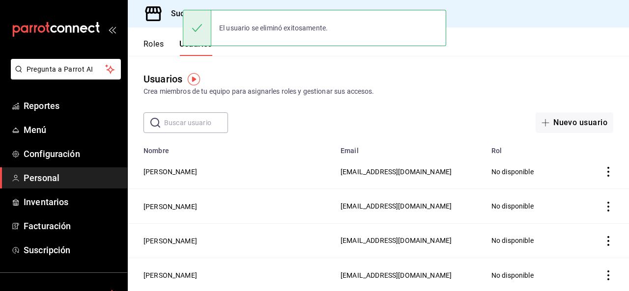
click at [191, 129] on input "text" at bounding box center [196, 123] width 64 height 20
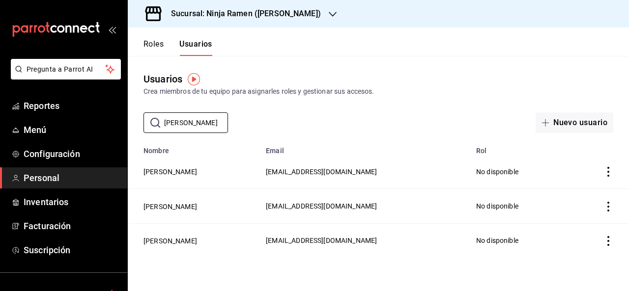
type input "ALAN M"
click at [218, 14] on h3 "Sucursal: Ninja Ramen ([PERSON_NAME])" at bounding box center [242, 14] width 158 height 12
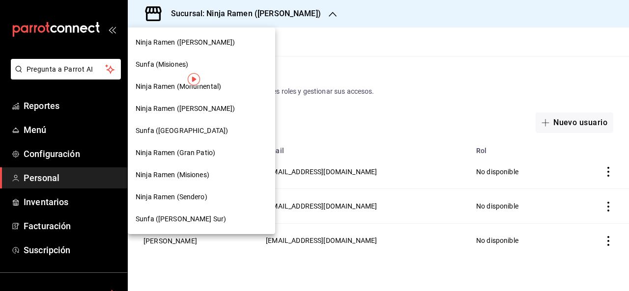
click at [216, 153] on div "Ninja Ramen (Gran Patio)" at bounding box center [202, 153] width 132 height 10
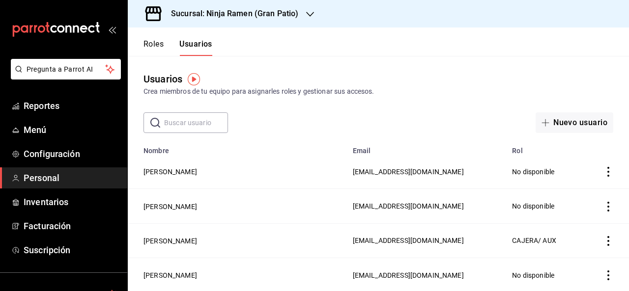
click at [402, 108] on div "Usuarios Crea miembros de tu equipo para asignarles roles y gestionar sus acces…" at bounding box center [378, 94] width 501 height 77
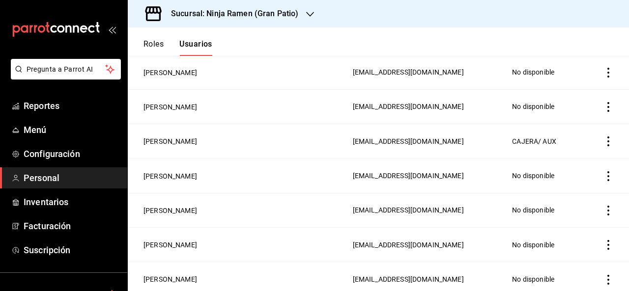
scroll to position [983, 0]
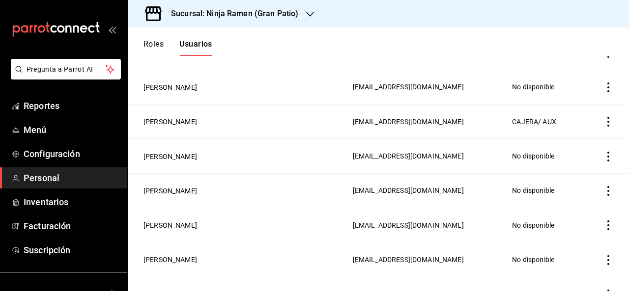
click at [604, 117] on icon "actions" at bounding box center [609, 122] width 10 height 10
click at [567, 121] on span "Eliminar" at bounding box center [556, 127] width 43 height 12
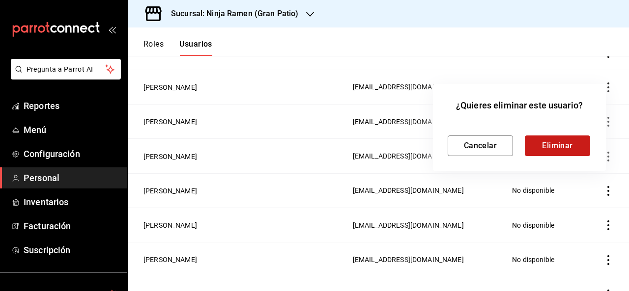
click at [557, 150] on button "Eliminar" at bounding box center [557, 146] width 65 height 21
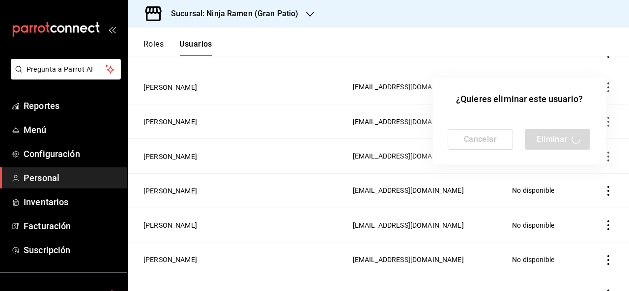
click at [351, 182] on div at bounding box center [314, 145] width 629 height 291
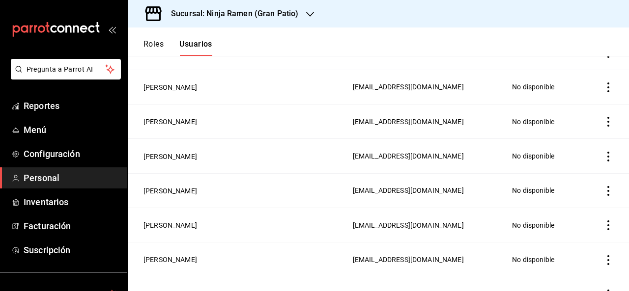
click at [283, 189] on td "Mauricio Zarate Hernandez" at bounding box center [237, 190] width 219 height 34
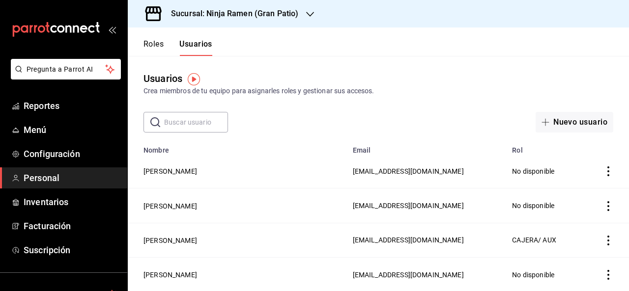
scroll to position [0, 0]
click at [282, 14] on h3 "Sucursal: Ninja Ramen (Gran Patio)" at bounding box center [230, 14] width 135 height 12
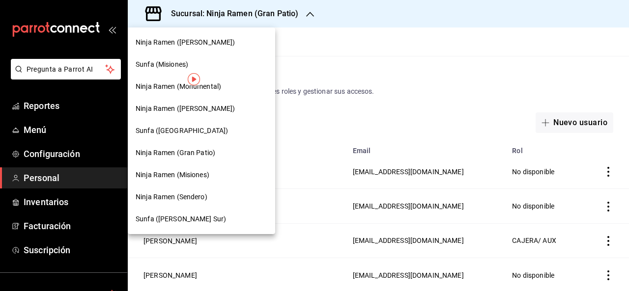
click at [194, 194] on span "Ninja Ramen (Sendero)" at bounding box center [172, 197] width 72 height 10
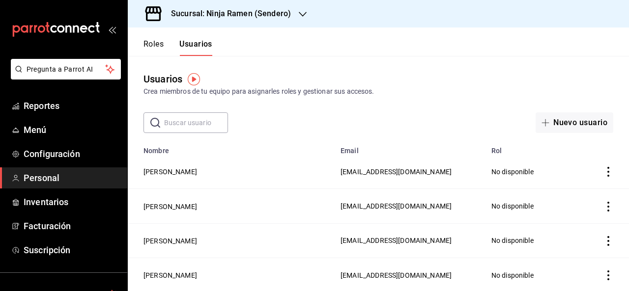
click at [194, 194] on td "Rafael Eduardo Martinez Muñoz" at bounding box center [231, 206] width 207 height 34
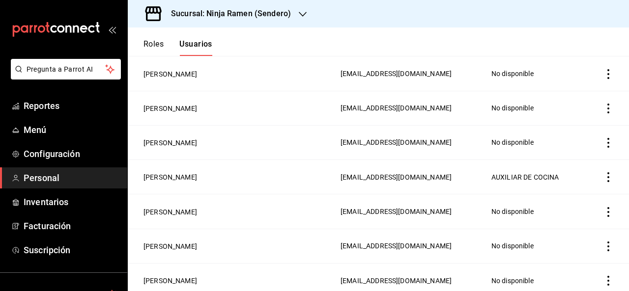
scroll to position [845, 0]
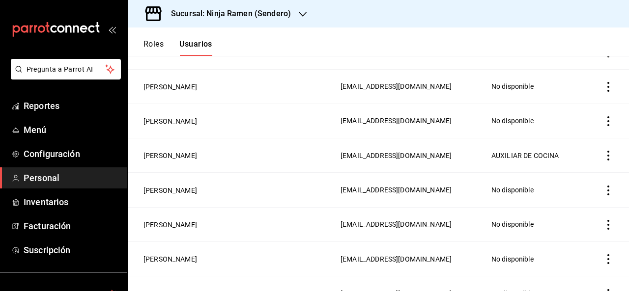
click at [604, 151] on icon "actions" at bounding box center [609, 156] width 10 height 10
click at [566, 154] on li "Eliminar" at bounding box center [564, 162] width 83 height 28
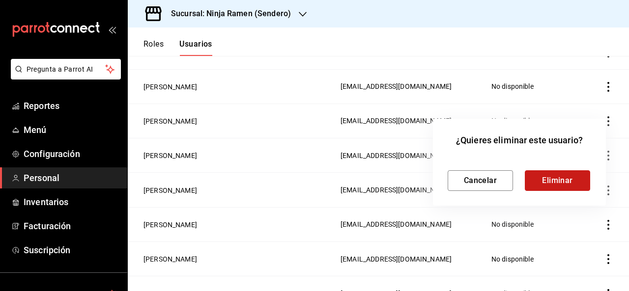
click at [543, 175] on button "Eliminar" at bounding box center [557, 181] width 65 height 21
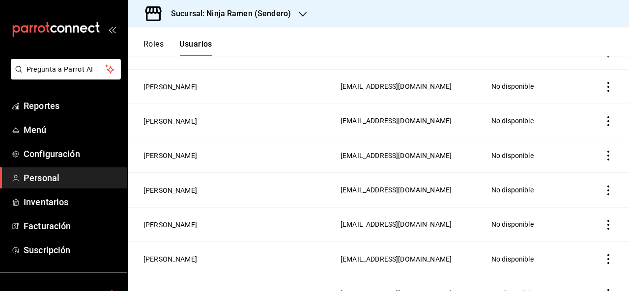
click at [585, 156] on td "employeesTable" at bounding box center [607, 156] width 44 height 34
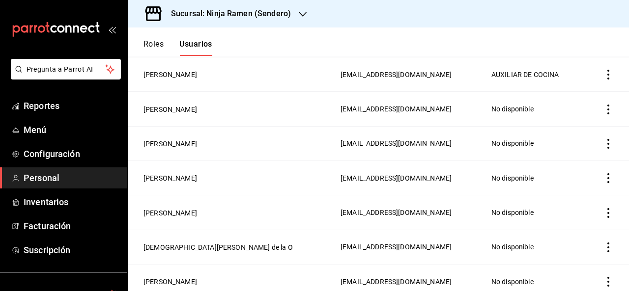
scroll to position [1574, 0]
